Goal: Information Seeking & Learning: Learn about a topic

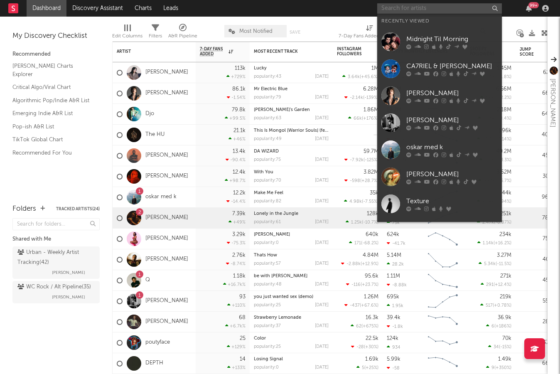
click at [402, 9] on input "text" at bounding box center [439, 8] width 125 height 10
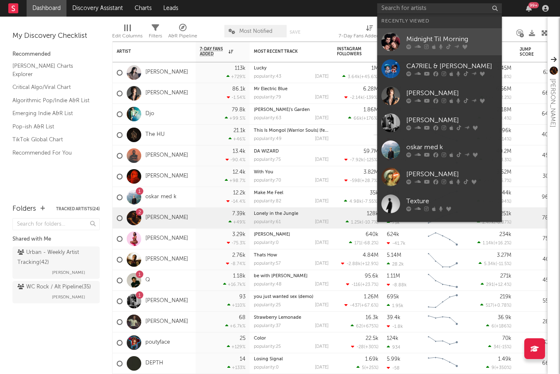
click at [395, 39] on div at bounding box center [390, 41] width 19 height 19
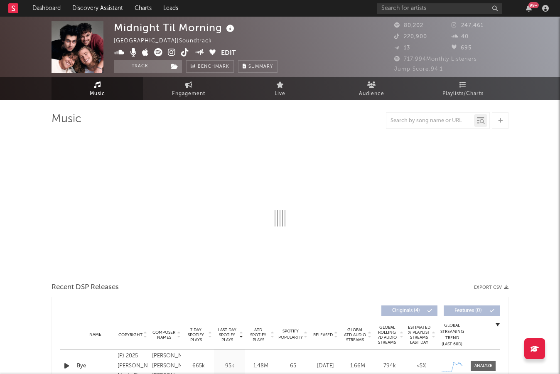
select select "1w"
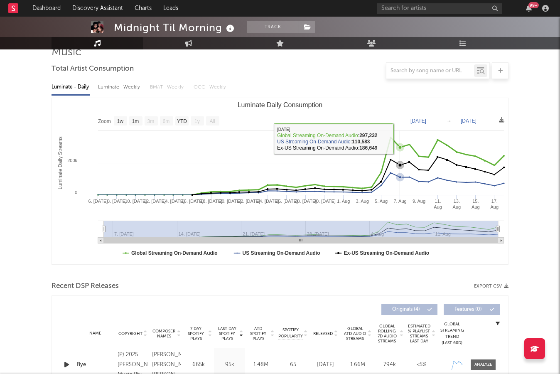
scroll to position [69, 0]
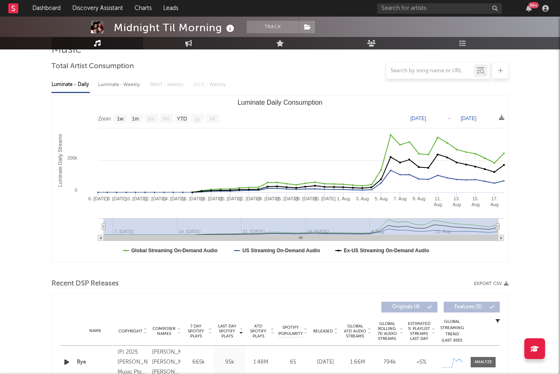
click at [101, 227] on rect "Luminate Daily Consumption" at bounding box center [280, 179] width 456 height 166
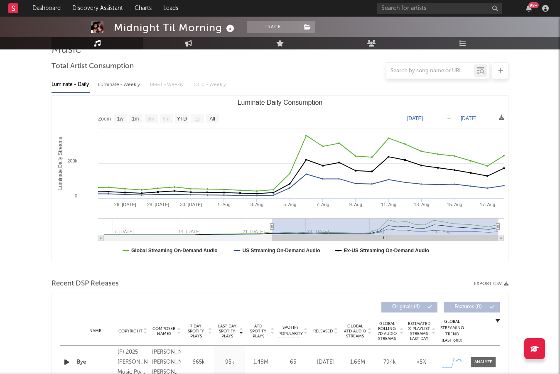
type input "[DATE]"
drag, startPoint x: 104, startPoint y: 226, endPoint x: 268, endPoint y: 222, distance: 164.1
click at [268, 222] on g "Luminate Daily Consumption" at bounding box center [301, 229] width 406 height 23
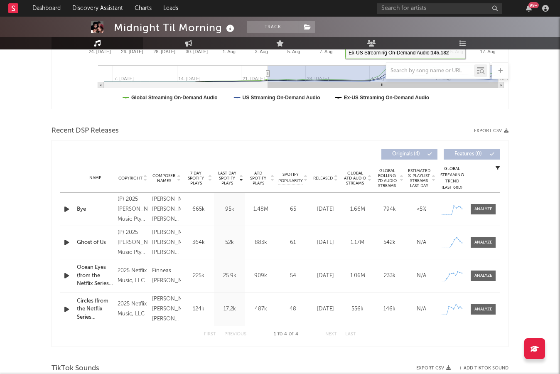
scroll to position [260, 0]
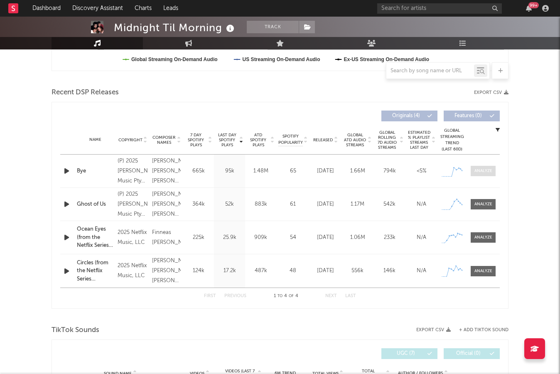
click at [481, 173] on div at bounding box center [483, 171] width 18 height 6
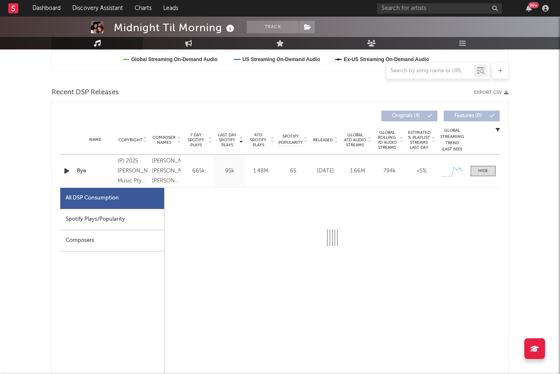
click at [108, 224] on div "Spotify Plays/Popularity" at bounding box center [112, 219] width 104 height 21
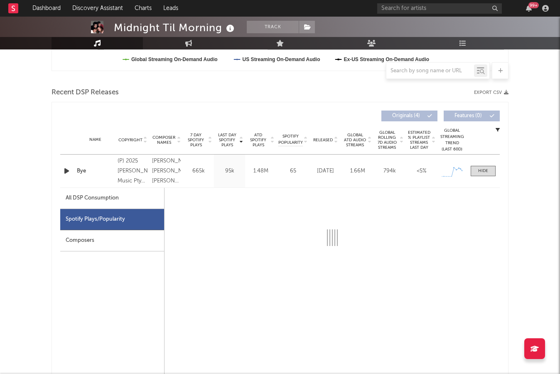
select select "1w"
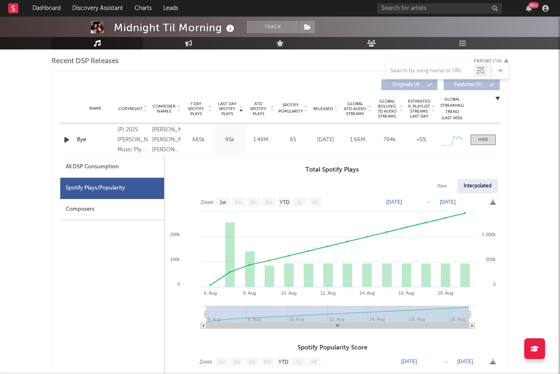
scroll to position [291, 0]
